Goal: Check status: Check status

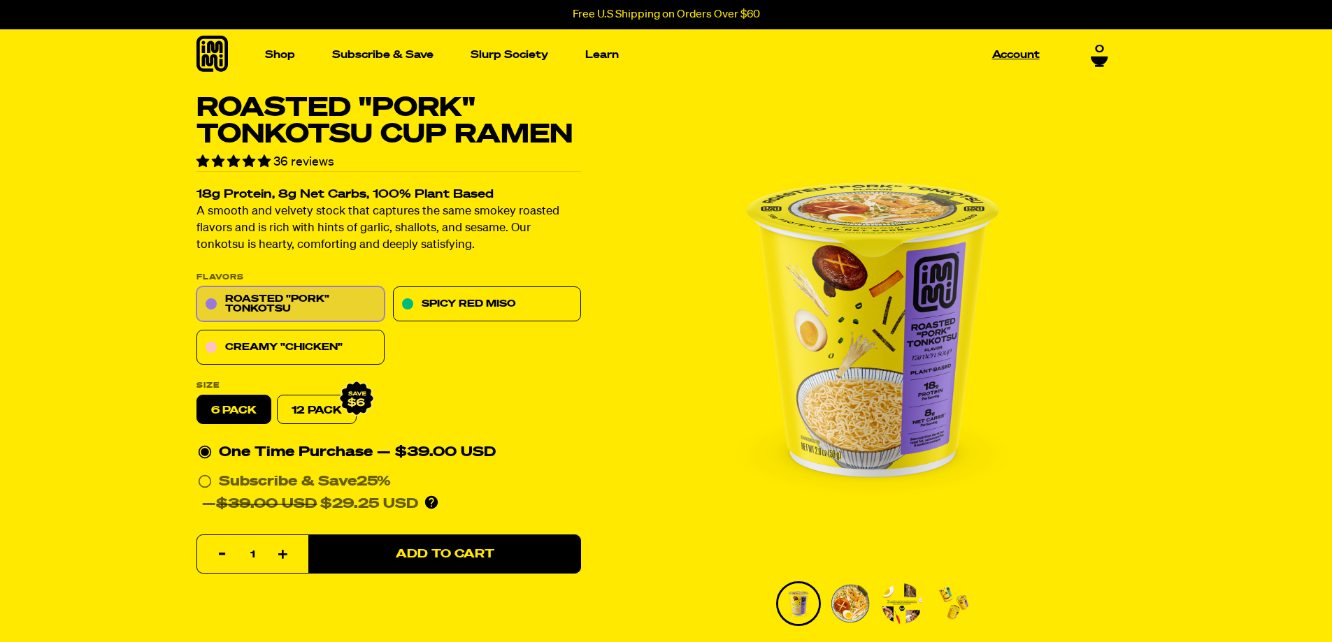
click at [1012, 61] on link "Account" at bounding box center [1015, 55] width 59 height 22
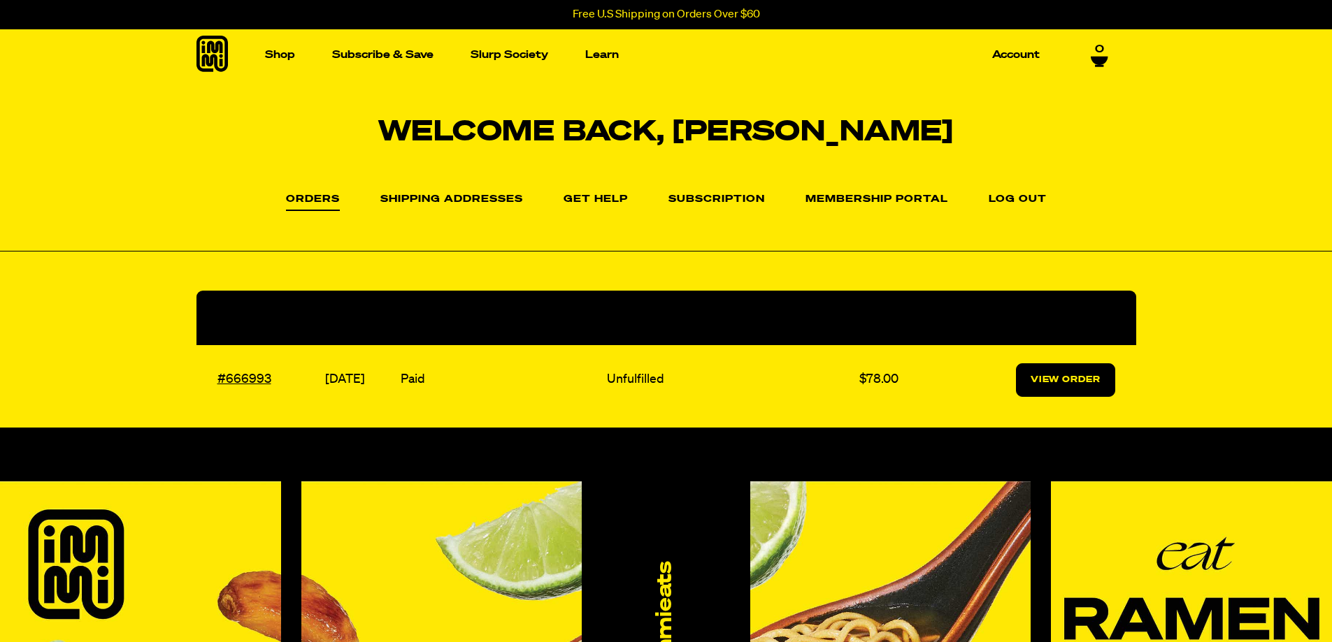
click at [1081, 378] on link "View Order" at bounding box center [1065, 381] width 99 height 34
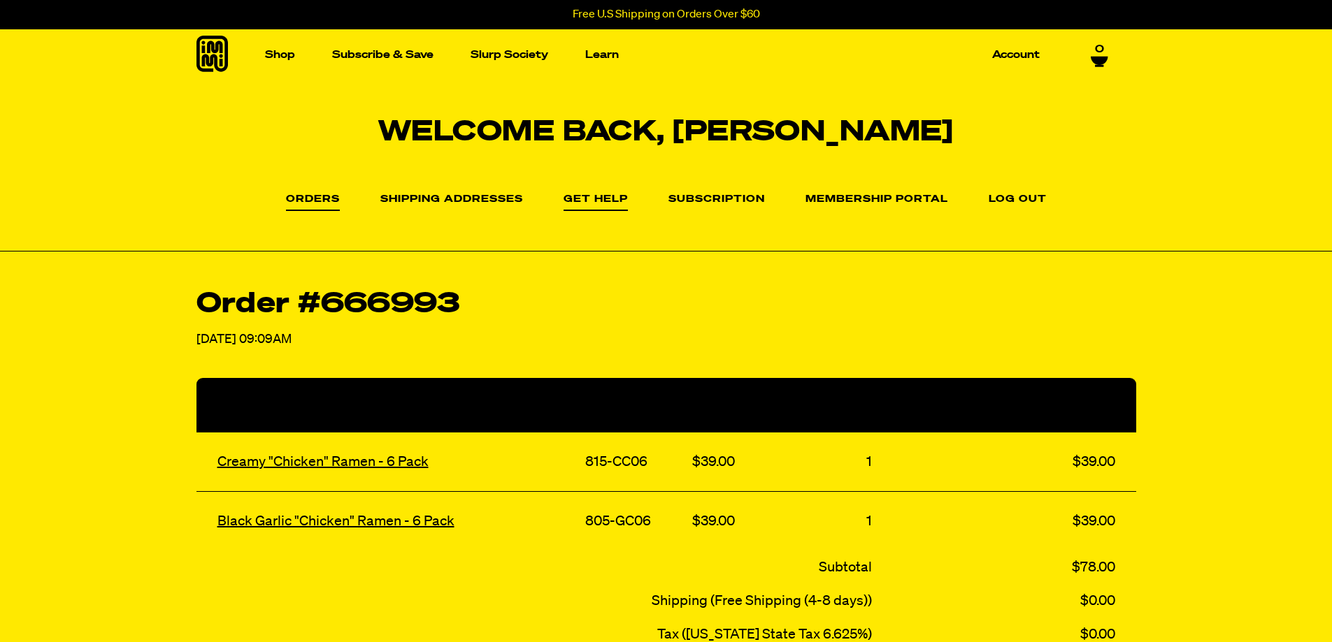
click at [596, 201] on link "Get Help" at bounding box center [595, 202] width 64 height 17
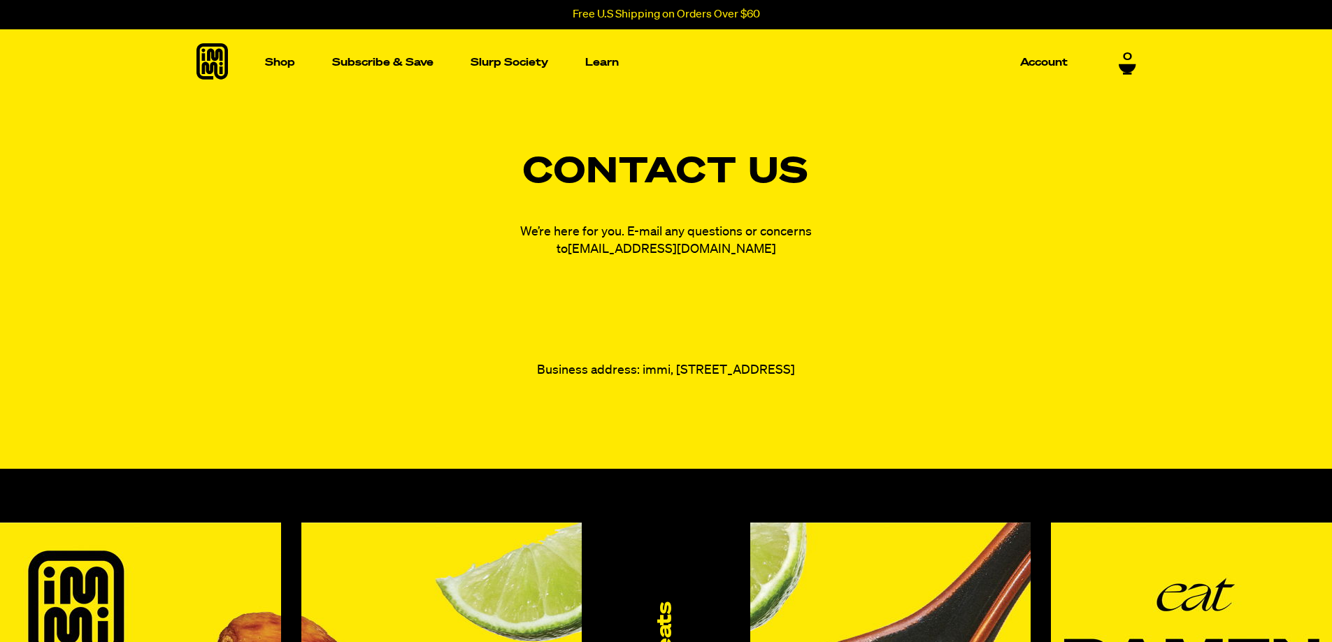
click at [656, 247] on link "[EMAIL_ADDRESS][DOMAIN_NAME]" at bounding box center [672, 249] width 208 height 13
click at [316, 199] on div "Contact Us We’re here for you. E-mail any questions or concerns to fam@immieats…" at bounding box center [666, 267] width 1007 height 224
click at [1030, 66] on p "Account" at bounding box center [1044, 62] width 48 height 10
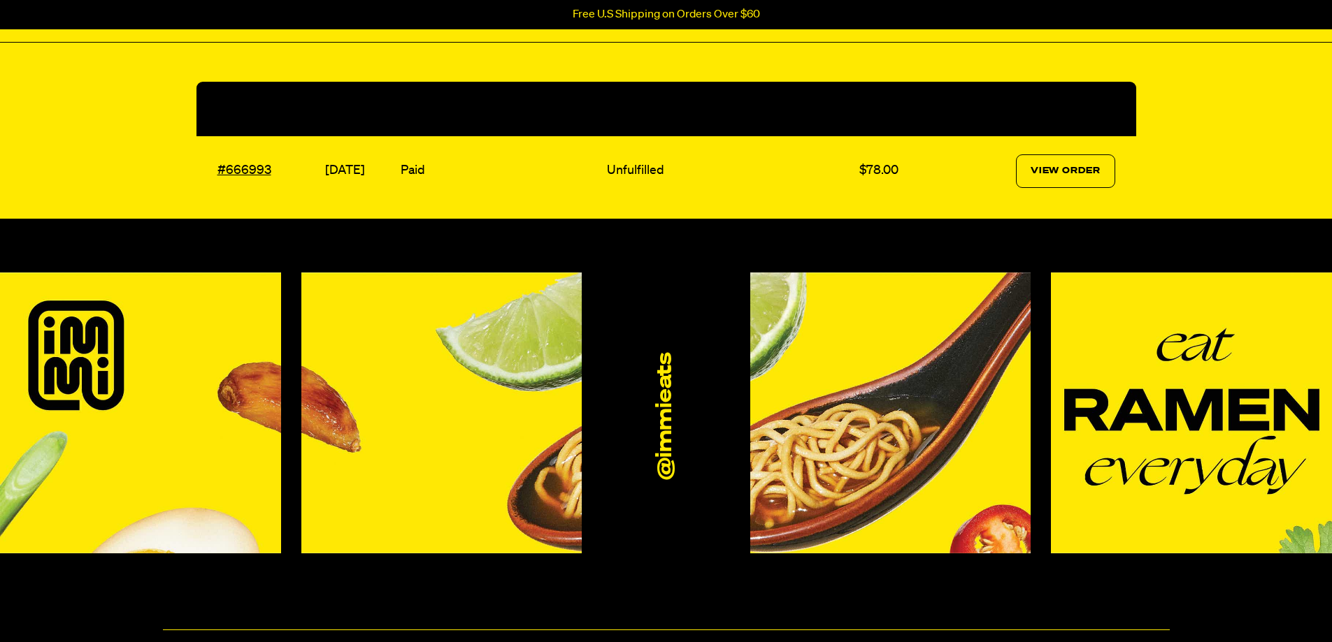
scroll to position [210, 0]
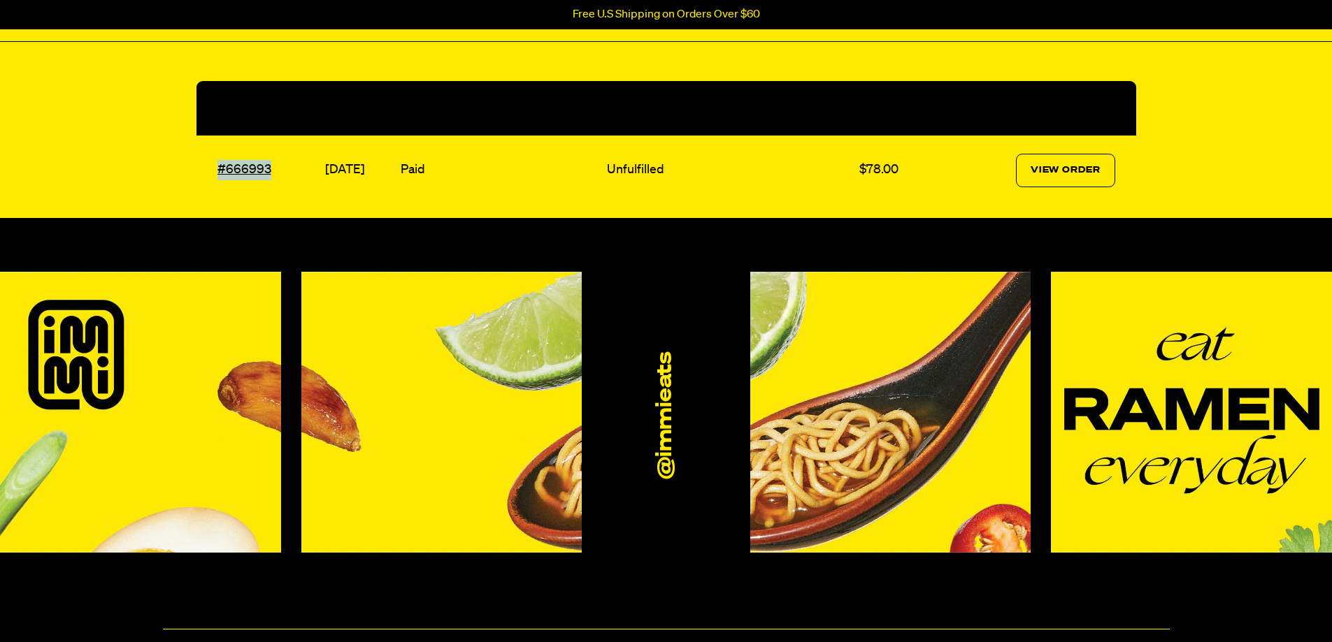
drag, startPoint x: 271, startPoint y: 166, endPoint x: 210, endPoint y: 175, distance: 62.2
click at [210, 175] on td "#666993" at bounding box center [259, 171] width 126 height 70
drag, startPoint x: 246, startPoint y: 173, endPoint x: 227, endPoint y: 169, distance: 19.2
click at [227, 169] on link "#666993" at bounding box center [244, 170] width 54 height 13
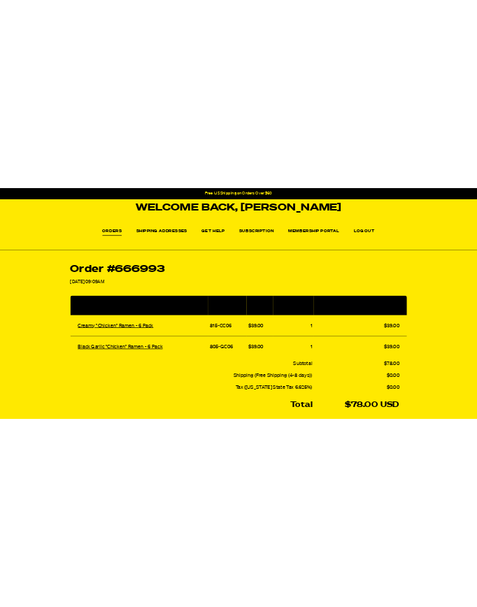
scroll to position [140, 0]
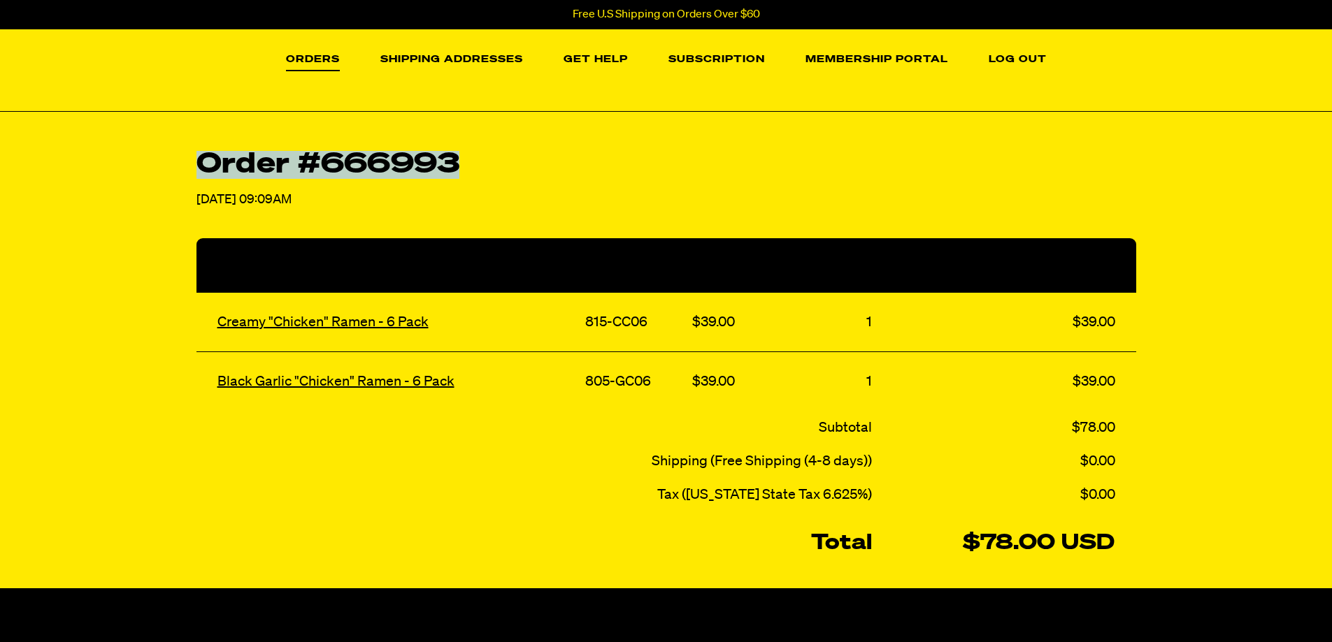
drag, startPoint x: 196, startPoint y: 156, endPoint x: 468, endPoint y: 164, distance: 272.8
click at [468, 164] on h2 "Order #666993" at bounding box center [666, 165] width 940 height 28
copy h2 "Order #666993"
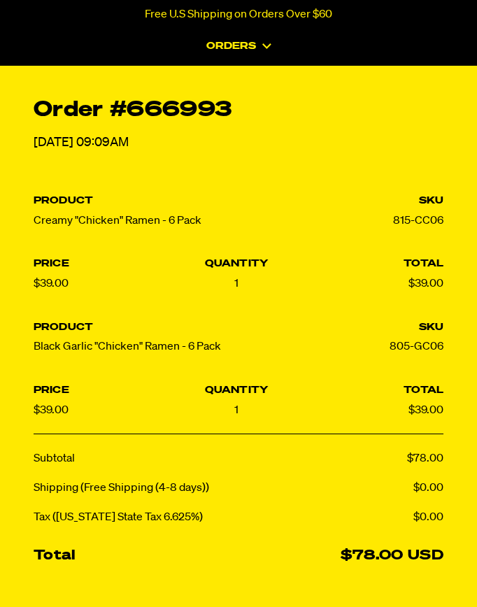
click at [210, 170] on div "Order #666993 [DATE] 09:09AM Product SKU Price Quantity Total Creamy "Chicken" …" at bounding box center [238, 355] width 477 height 512
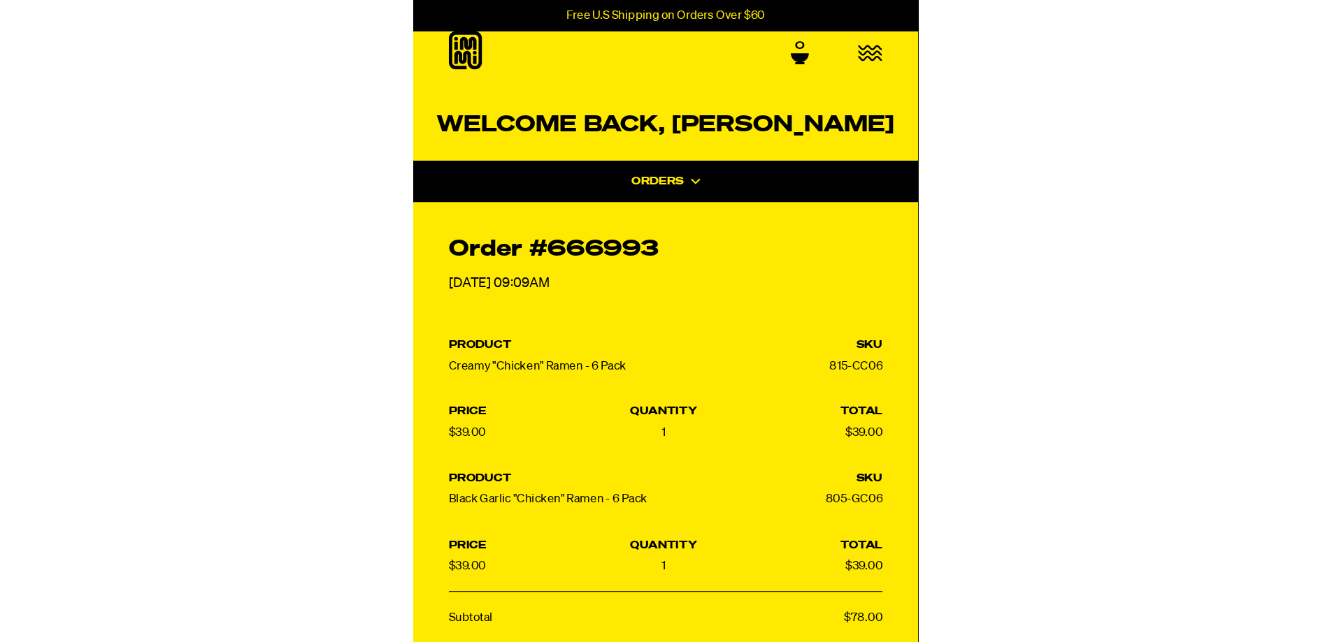
scroll to position [0, 0]
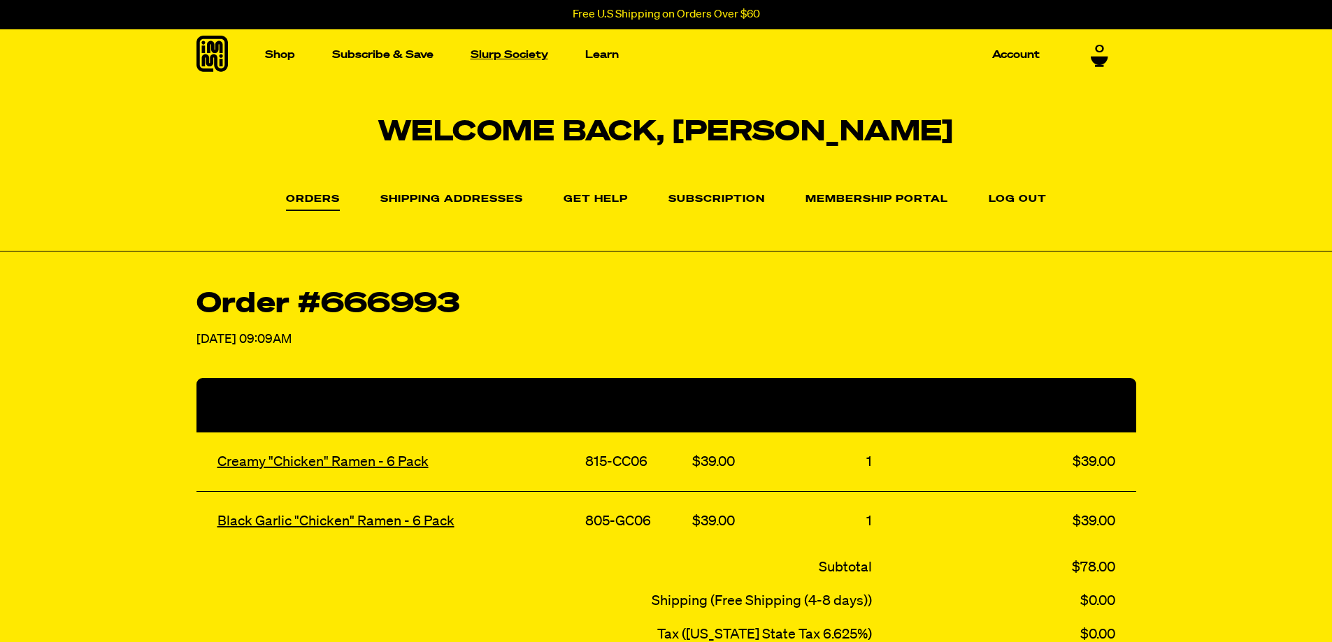
click at [507, 50] on link "Slurp Society" at bounding box center [509, 55] width 89 height 22
